Goal: Information Seeking & Learning: Check status

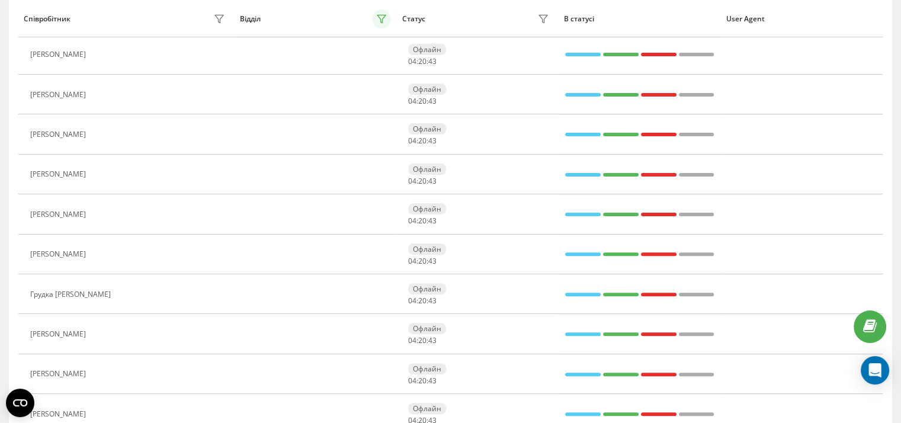
scroll to position [313, 0]
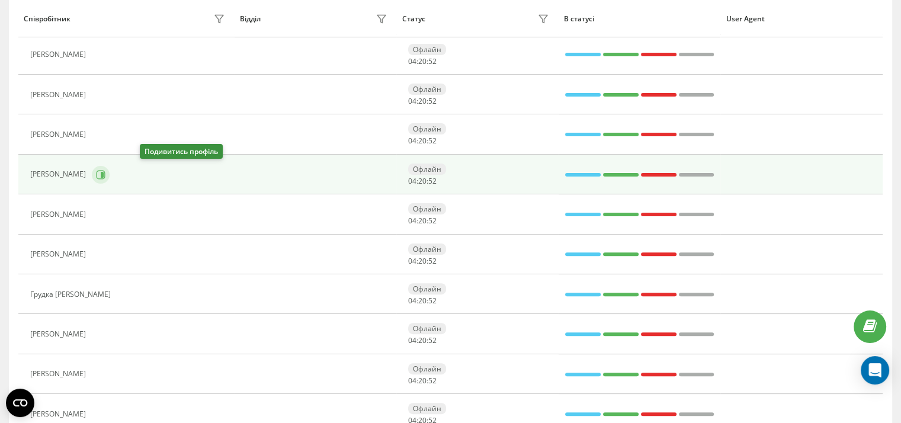
click at [105, 172] on icon at bounding box center [101, 174] width 9 height 9
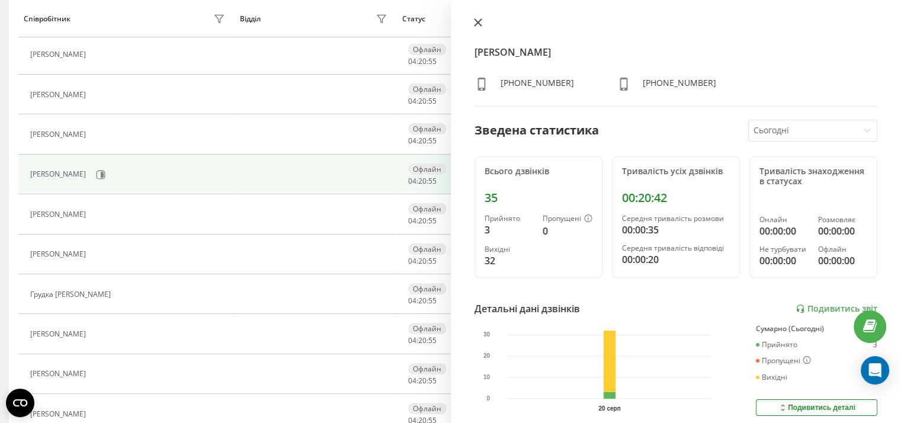
click at [481, 19] on icon at bounding box center [477, 22] width 7 height 7
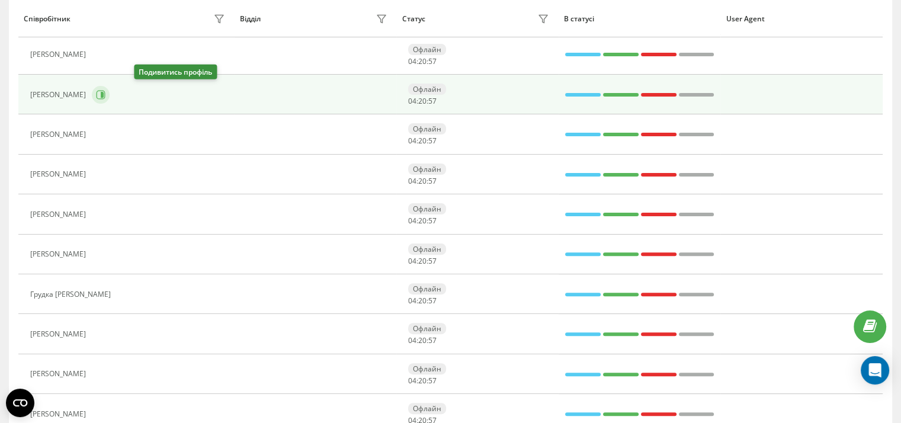
click at [105, 92] on icon at bounding box center [100, 94] width 9 height 9
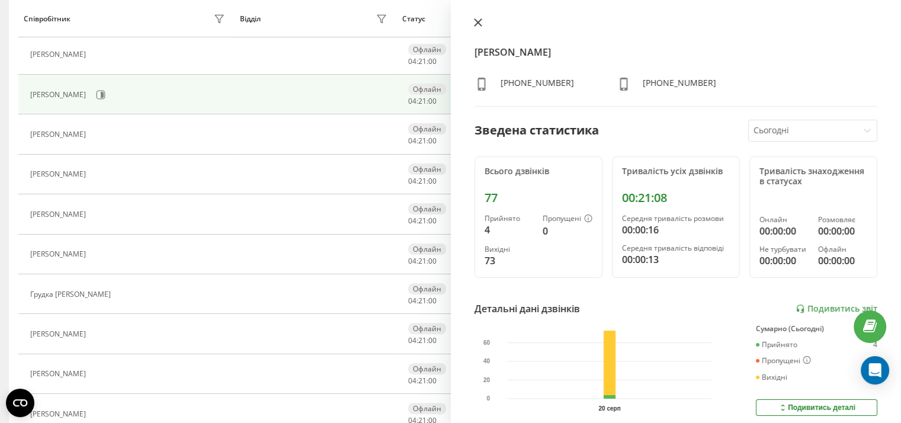
click at [476, 20] on icon at bounding box center [477, 22] width 7 height 7
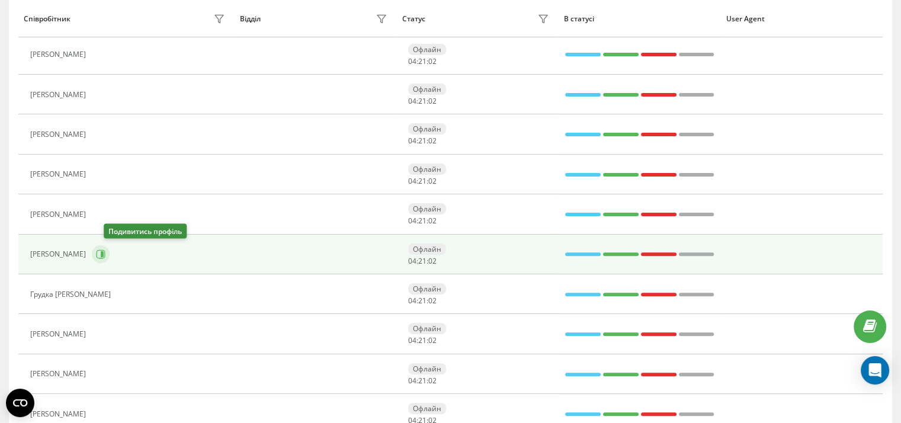
click at [104, 252] on icon at bounding box center [102, 254] width 3 height 6
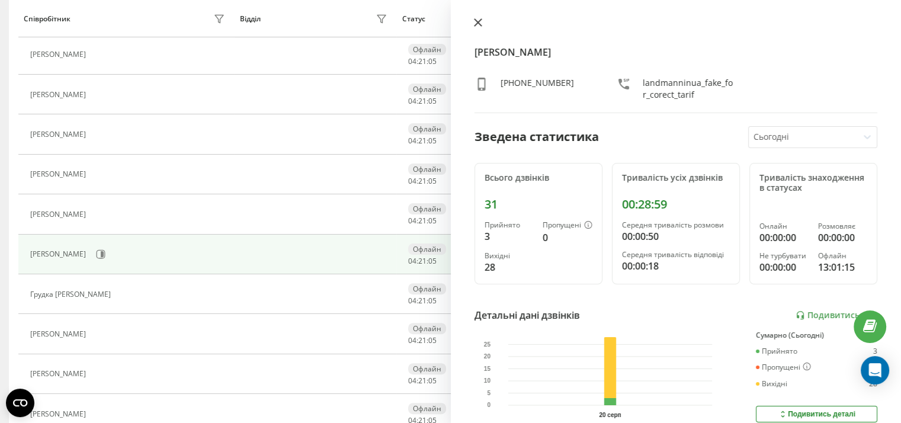
click at [475, 23] on icon at bounding box center [478, 22] width 8 height 8
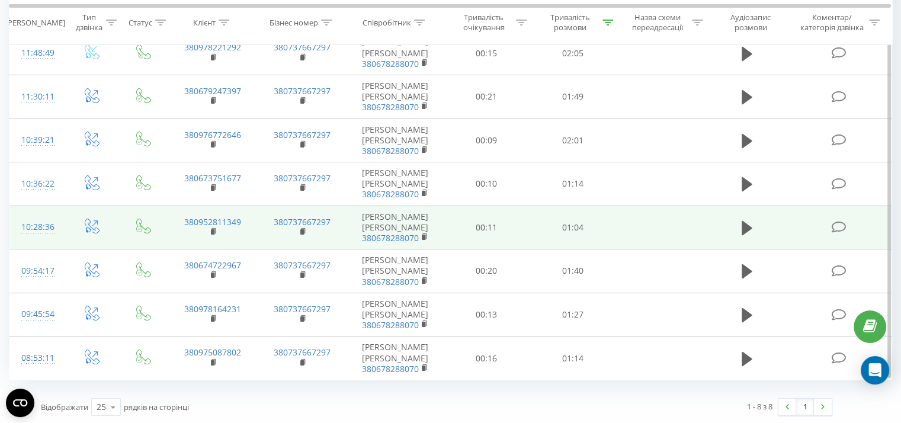
scroll to position [146, 0]
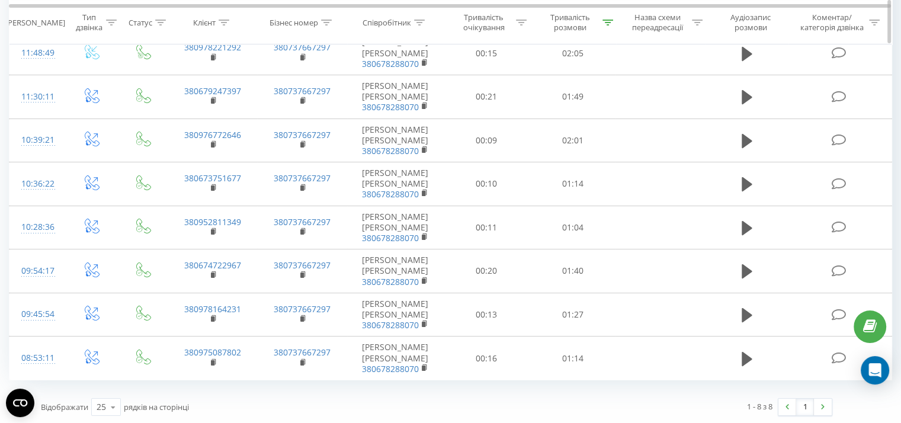
click at [606, 21] on icon at bounding box center [607, 22] width 11 height 6
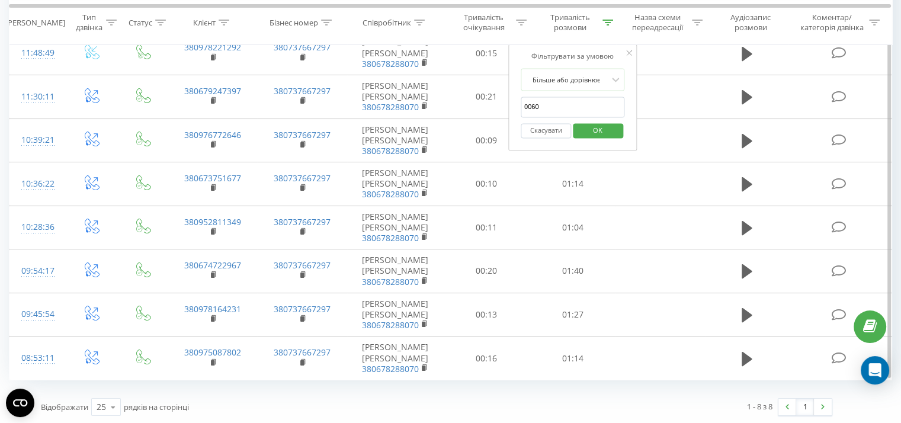
click at [590, 131] on span "OK" at bounding box center [597, 130] width 33 height 18
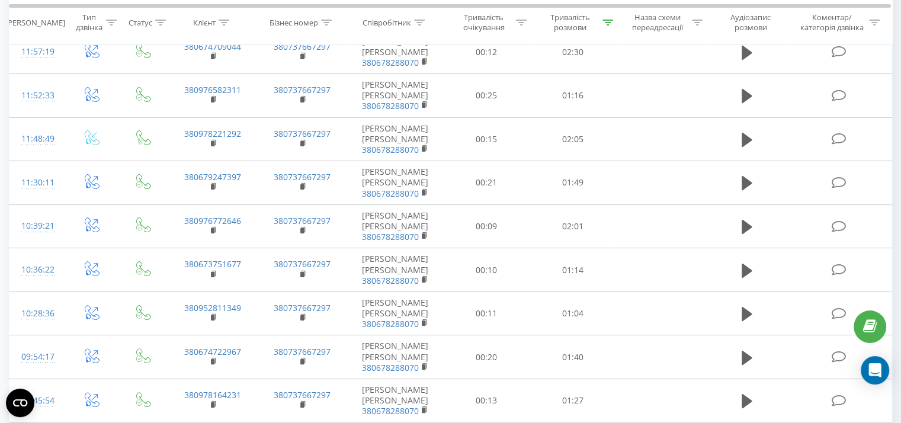
scroll to position [320, 0]
